Goal: Navigation & Orientation: Find specific page/section

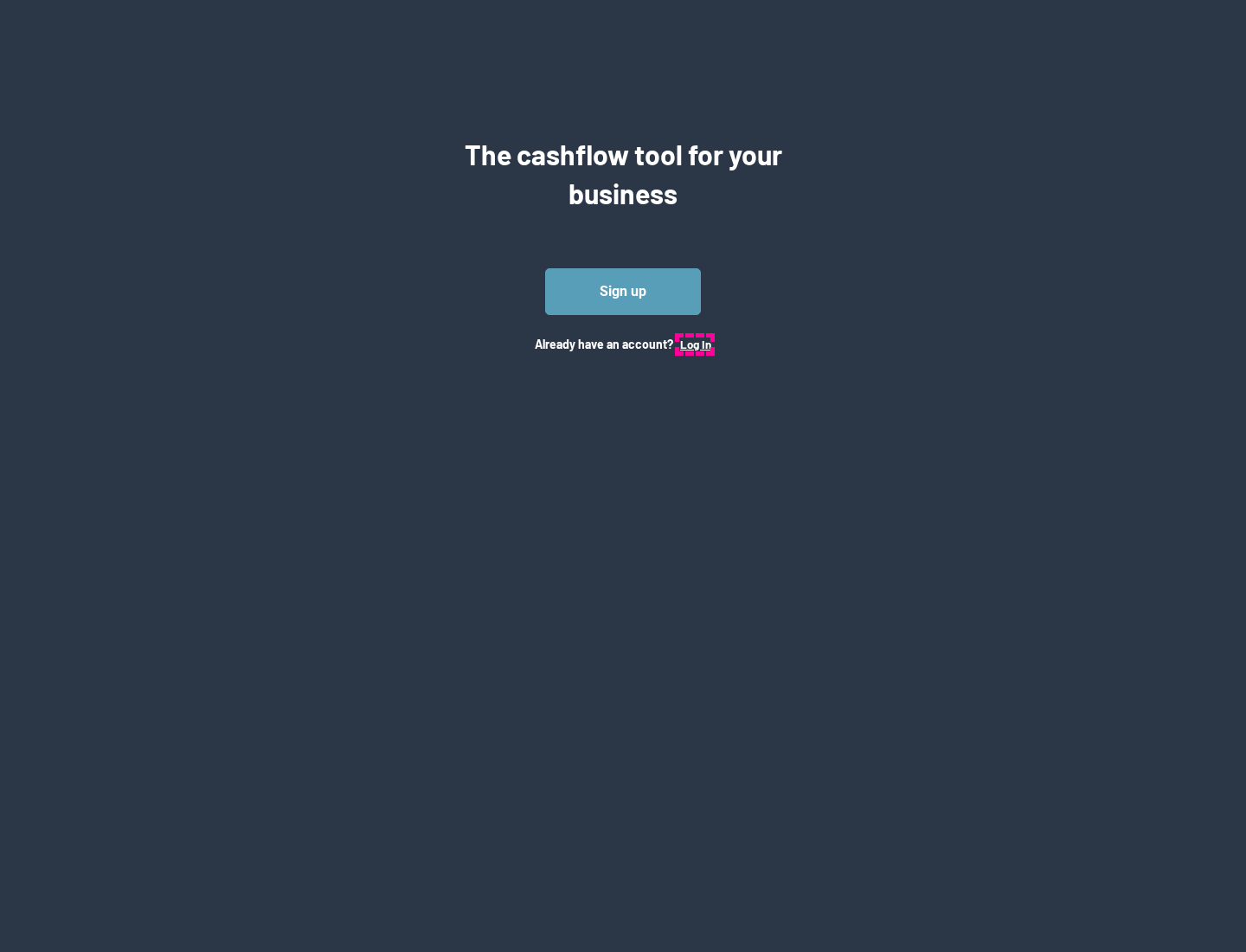
click at [695, 344] on button "Log In" at bounding box center [696, 345] width 31 height 13
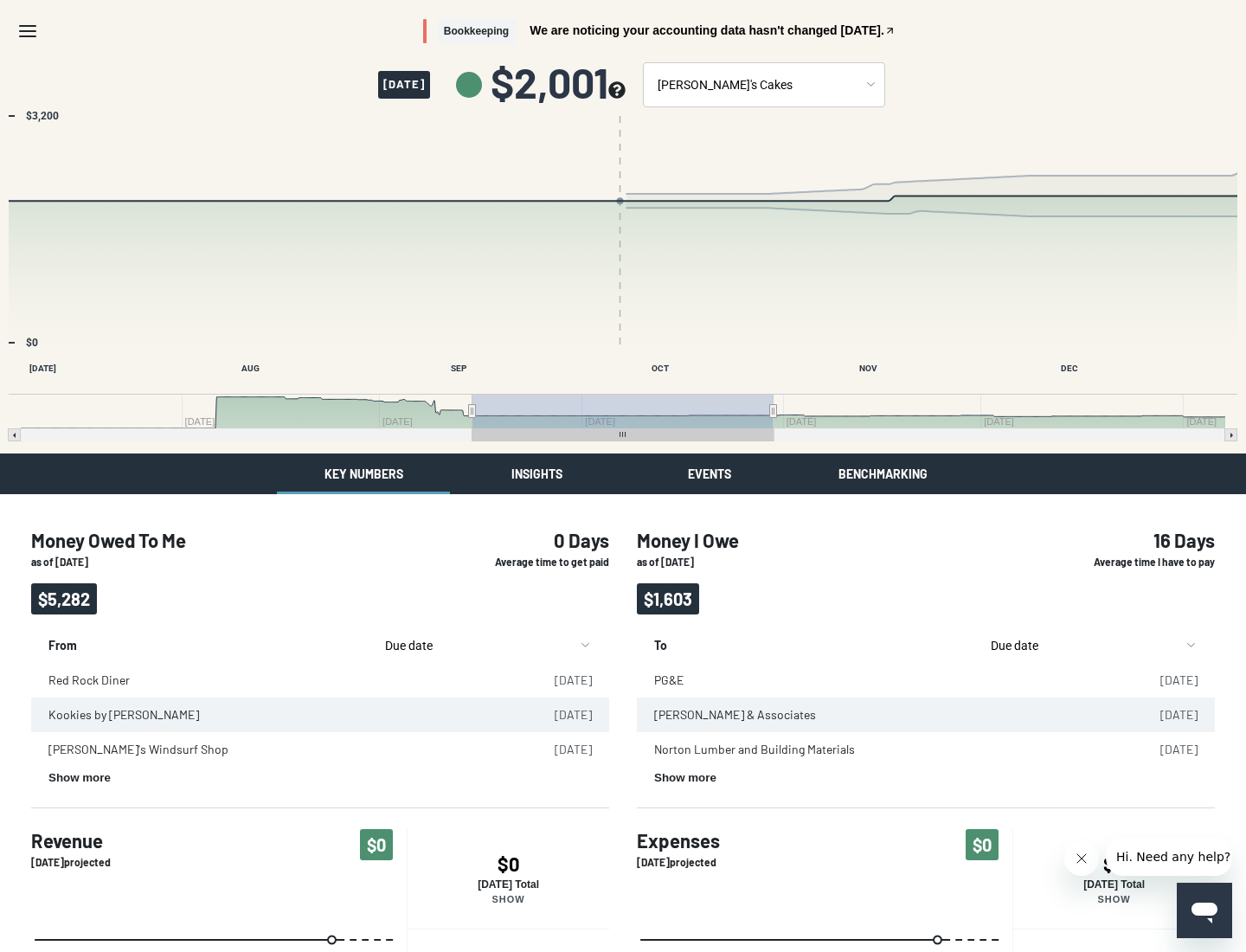
click at [537, 473] on button "Insights" at bounding box center [537, 473] width 173 height 40
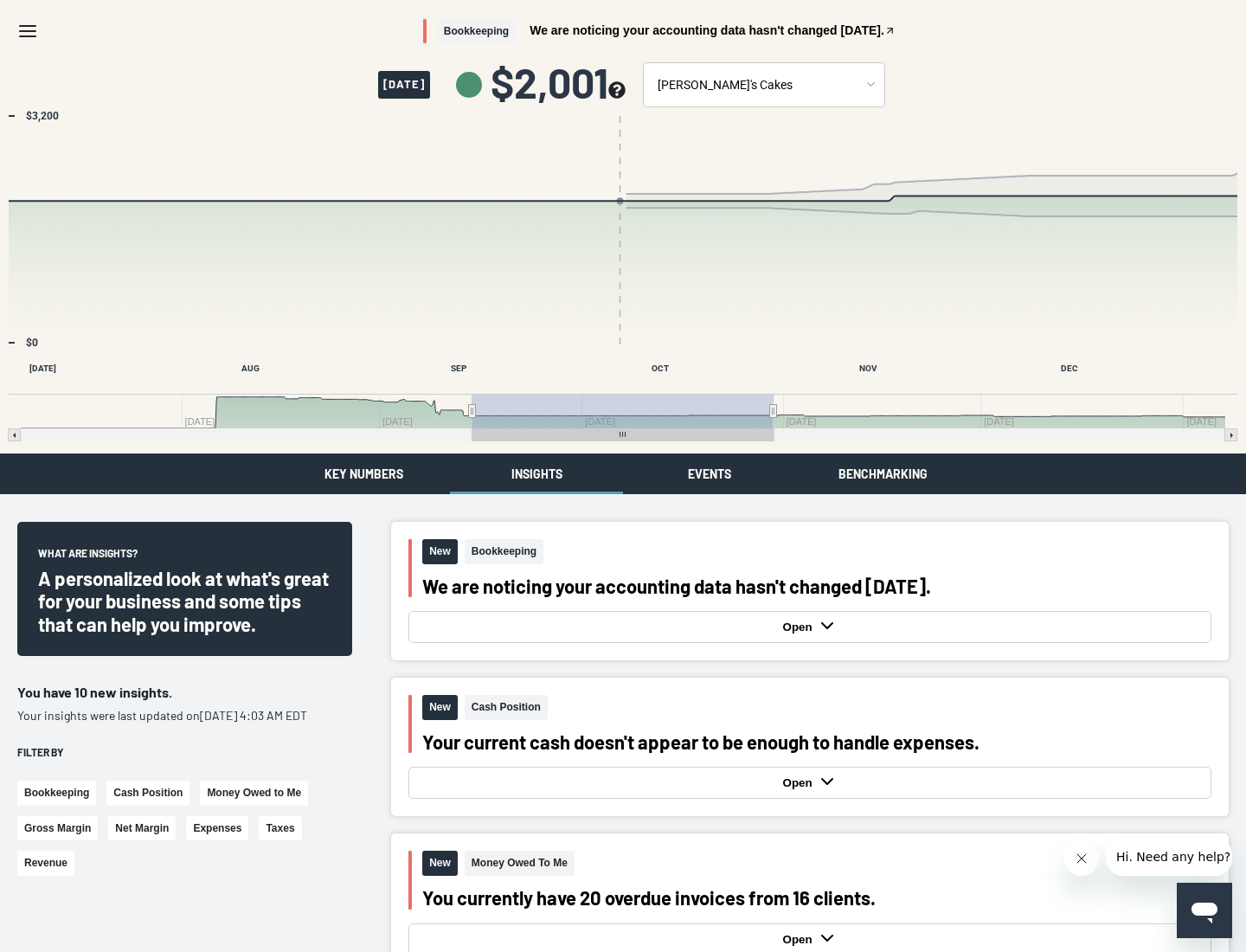
click at [709, 473] on button "Events" at bounding box center [709, 473] width 173 height 40
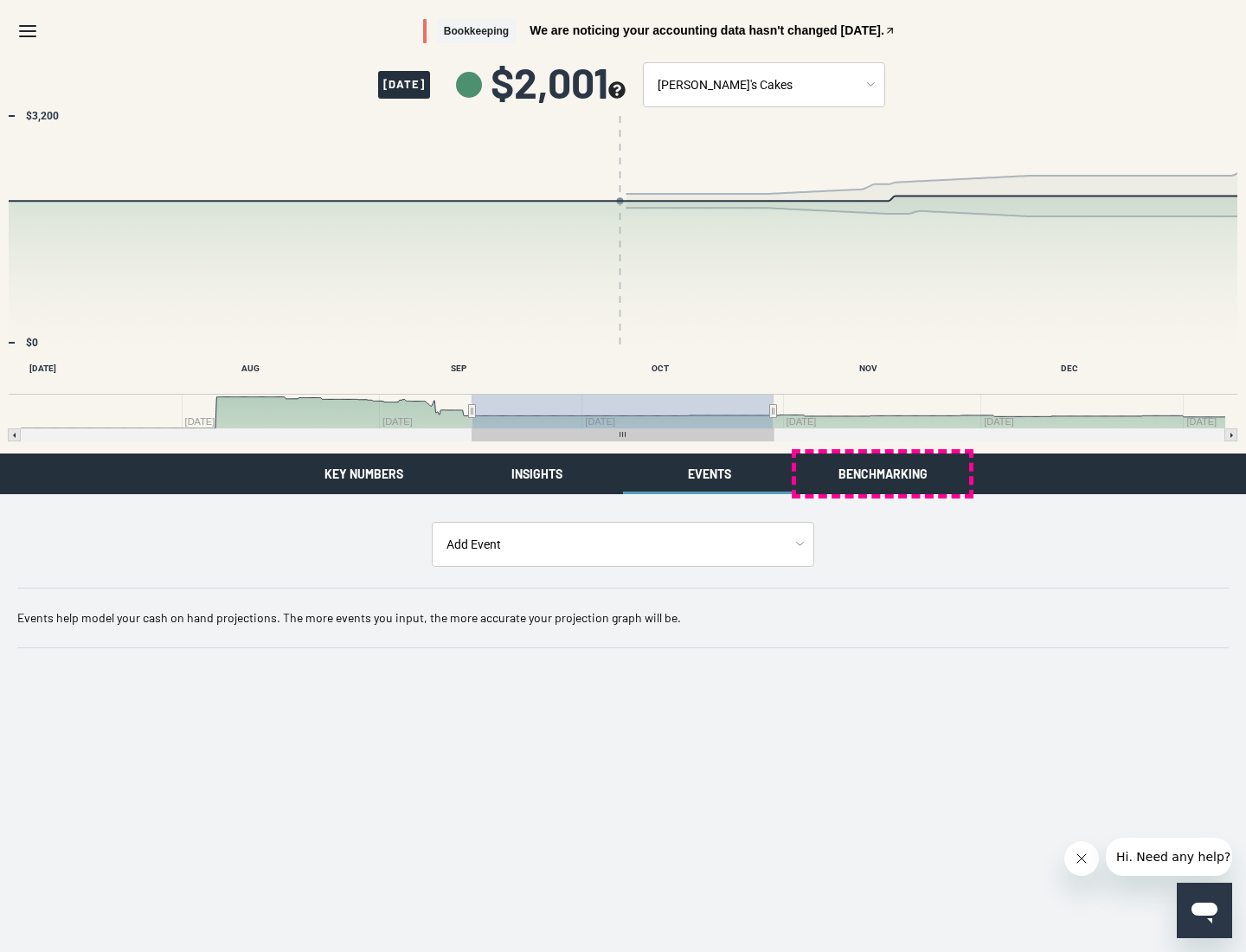
click at [882, 473] on button "Benchmarking" at bounding box center [882, 473] width 173 height 40
